Goal: Navigation & Orientation: Find specific page/section

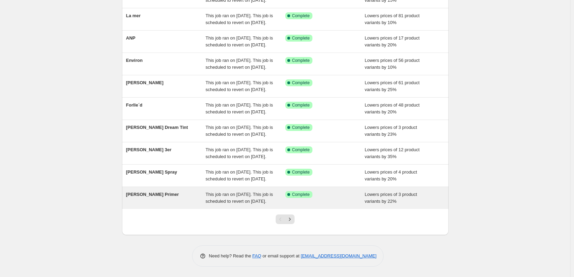
scroll to position [146, 0]
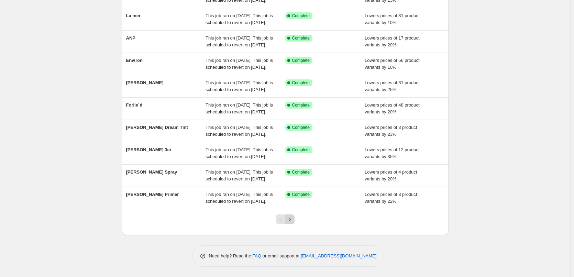
click at [290, 219] on icon "Next" at bounding box center [289, 219] width 7 height 7
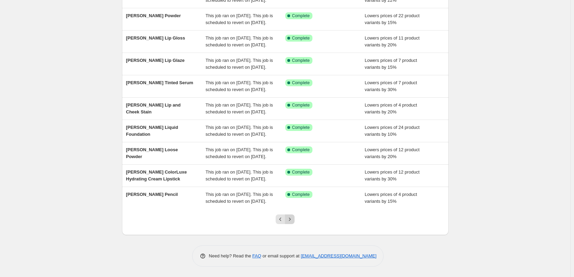
click at [290, 220] on icon "Next" at bounding box center [289, 219] width 7 height 7
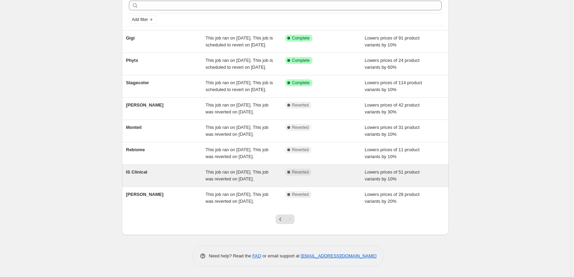
scroll to position [32, 0]
